Goal: Find specific page/section: Find specific page/section

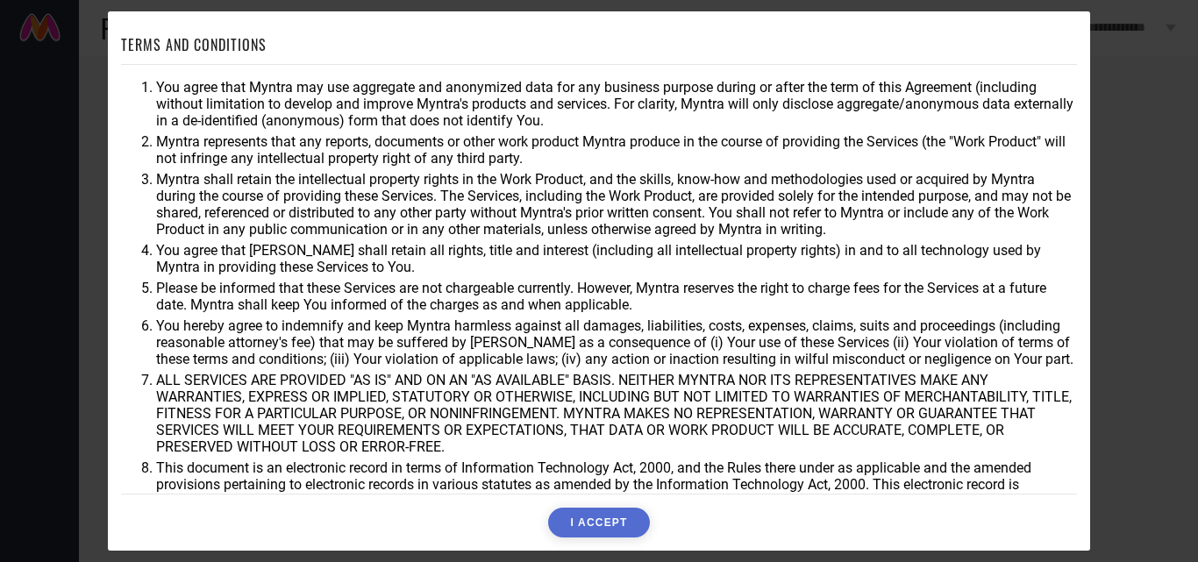
click at [626, 515] on button "I ACCEPT" at bounding box center [598, 523] width 101 height 30
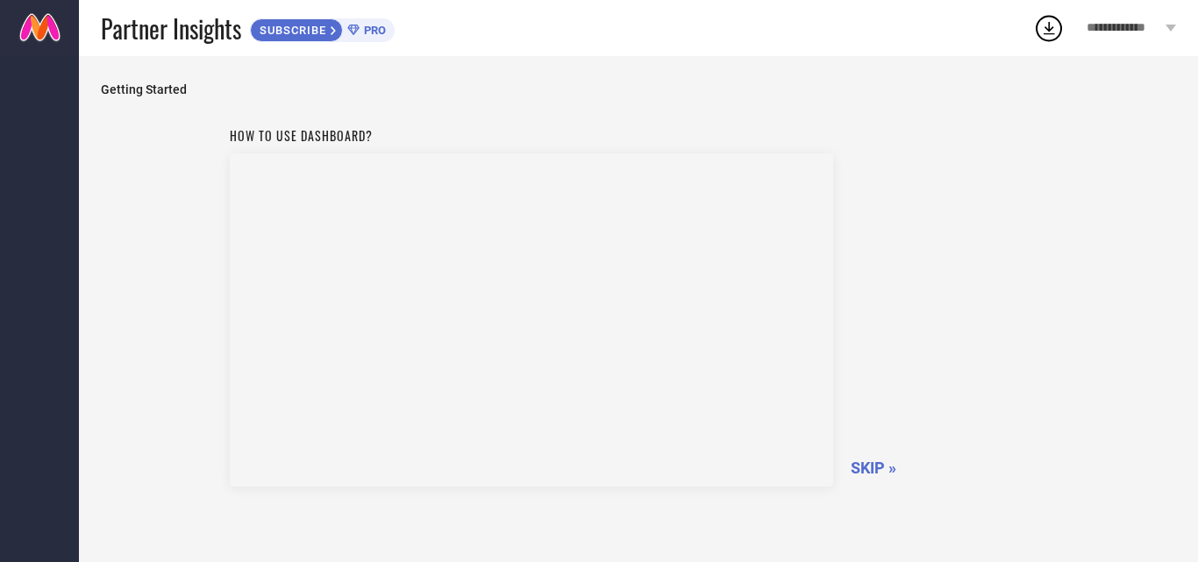
click at [862, 466] on span "SKIP »" at bounding box center [874, 468] width 46 height 18
